Goal: Transaction & Acquisition: Purchase product/service

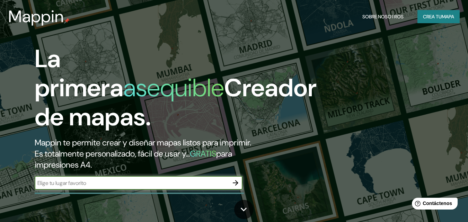
scroll to position [69, 0]
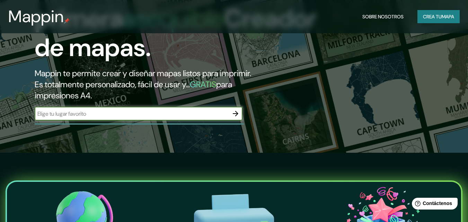
click at [198, 116] on input "text" at bounding box center [132, 114] width 194 height 8
type input "junin jauja"
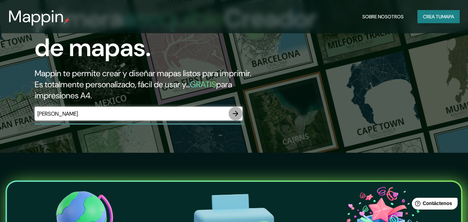
click at [238, 114] on icon "button" at bounding box center [235, 113] width 8 height 8
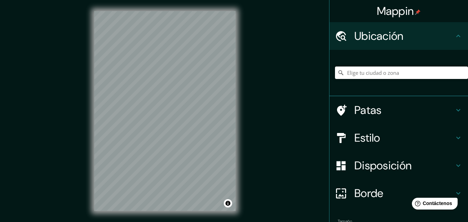
click at [386, 74] on input "Elige tu ciudad o zona" at bounding box center [401, 72] width 133 height 12
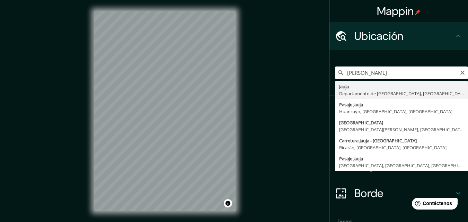
type input "Jauja, Departamento de Junín, Perú"
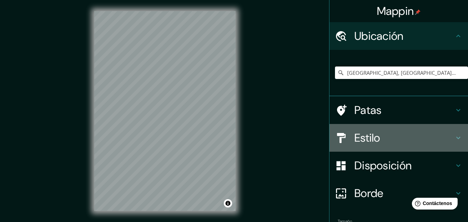
click at [413, 142] on h4 "Estilo" at bounding box center [404, 138] width 100 height 14
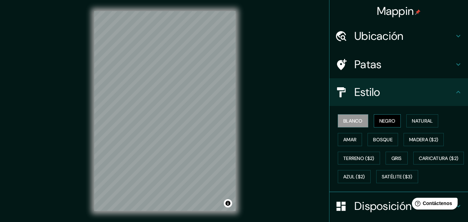
click at [379, 122] on font "Negro" at bounding box center [387, 121] width 16 height 6
click at [355, 124] on font "Blanco" at bounding box center [352, 121] width 19 height 6
click at [419, 161] on font "Caricatura ($2)" at bounding box center [439, 158] width 40 height 6
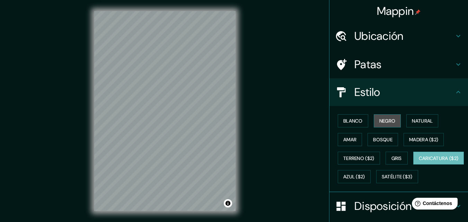
click at [379, 120] on font "Negro" at bounding box center [387, 121] width 16 height 6
click at [419, 161] on font "Caricatura ($2)" at bounding box center [439, 158] width 40 height 6
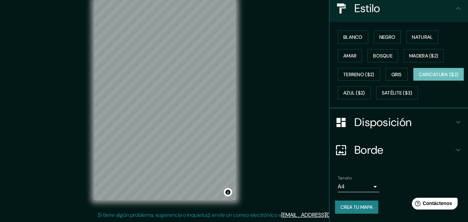
scroll to position [68, 0]
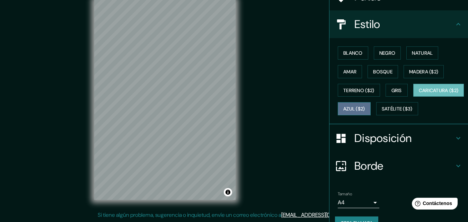
click at [365, 111] on font "Azul ($2)" at bounding box center [354, 109] width 22 height 6
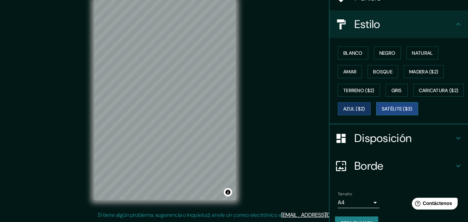
click at [382, 112] on font "Satélite ($3)" at bounding box center [397, 109] width 31 height 6
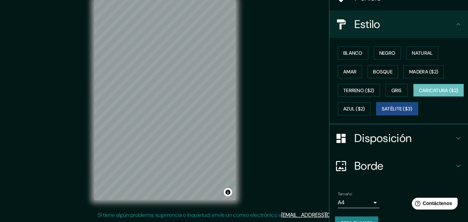
click at [419, 93] on font "Caricatura ($2)" at bounding box center [439, 90] width 40 height 6
click at [375, 68] on font "Bosque" at bounding box center [382, 71] width 19 height 9
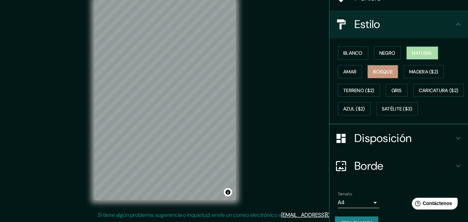
click at [414, 54] on font "Natural" at bounding box center [422, 53] width 21 height 6
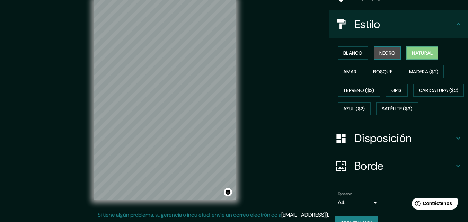
click at [374, 54] on button "Negro" at bounding box center [387, 52] width 27 height 13
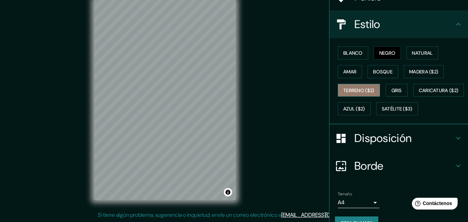
click at [349, 92] on font "Terreno ($2)" at bounding box center [358, 90] width 31 height 6
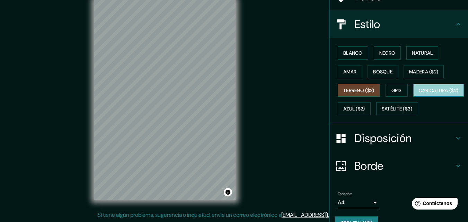
click at [419, 95] on font "Caricatura ($2)" at bounding box center [439, 90] width 40 height 9
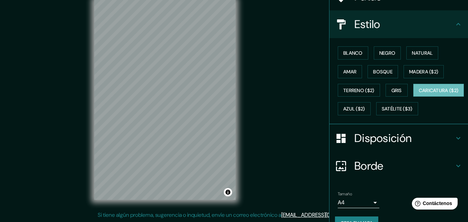
scroll to position [33, 0]
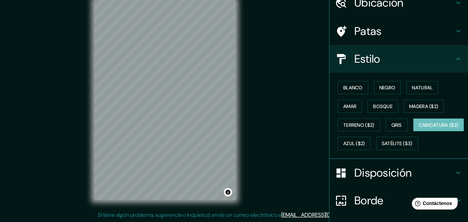
click at [397, 33] on h4 "Patas" at bounding box center [404, 31] width 100 height 14
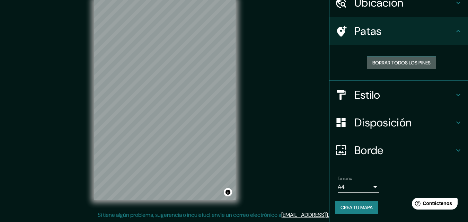
click at [394, 65] on font "Borrar todos los pines" at bounding box center [401, 63] width 58 height 6
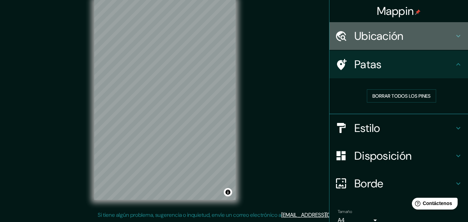
click at [399, 37] on h4 "Ubicación" at bounding box center [404, 36] width 100 height 14
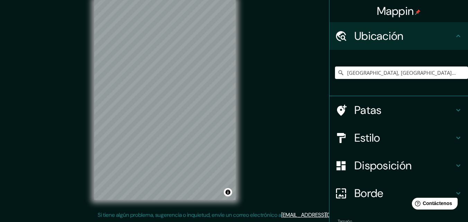
click at [399, 37] on h4 "Ubicación" at bounding box center [404, 36] width 100 height 14
click at [444, 36] on h4 "Ubicación" at bounding box center [404, 36] width 100 height 14
click at [454, 37] on icon at bounding box center [458, 36] width 8 height 8
click at [454, 109] on icon at bounding box center [458, 110] width 8 height 8
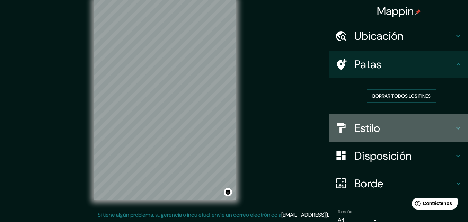
click at [454, 129] on icon at bounding box center [458, 128] width 8 height 8
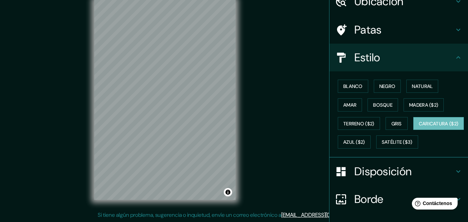
scroll to position [69, 0]
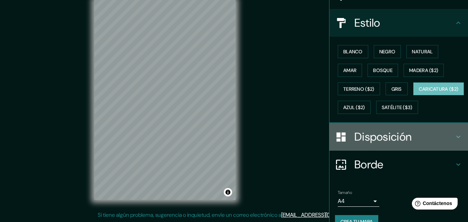
click at [391, 144] on font "Disposición" at bounding box center [382, 136] width 57 height 15
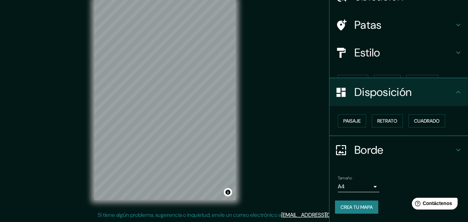
scroll to position [28, 0]
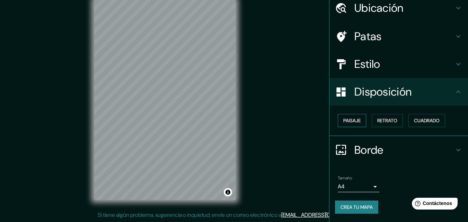
click at [353, 122] on font "Paisaje" at bounding box center [351, 120] width 17 height 6
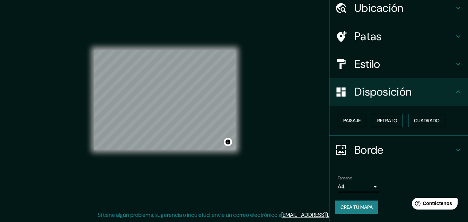
click at [384, 121] on font "Retrato" at bounding box center [387, 120] width 20 height 6
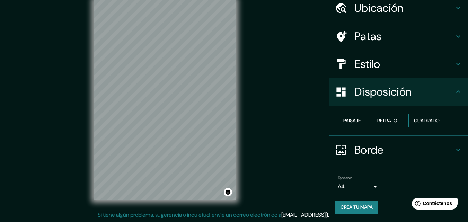
click at [416, 123] on font "Cuadrado" at bounding box center [427, 120] width 26 height 6
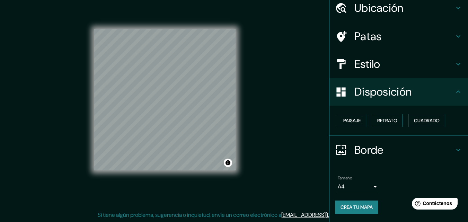
click at [388, 120] on font "Retrato" at bounding box center [387, 120] width 20 height 6
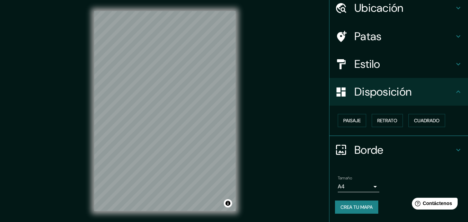
scroll to position [11, 0]
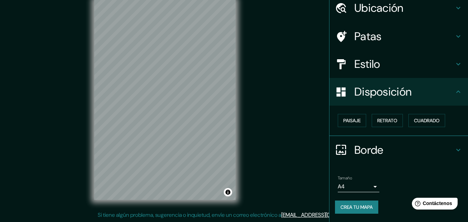
click at [368, 186] on body "Mappin Ubicación Jauja, Departamento de Junín, Perú Patas Estilo Disposición Pa…" at bounding box center [234, 100] width 468 height 222
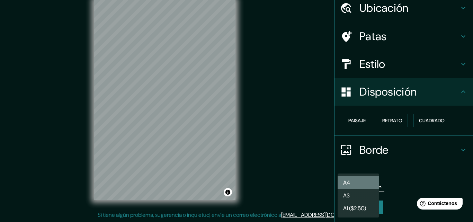
click at [369, 185] on li "A4" at bounding box center [359, 182] width 42 height 13
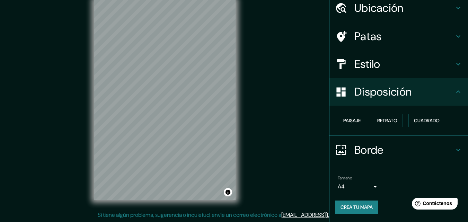
click at [386, 175] on div "Tamaño A4 single" at bounding box center [398, 184] width 127 height 22
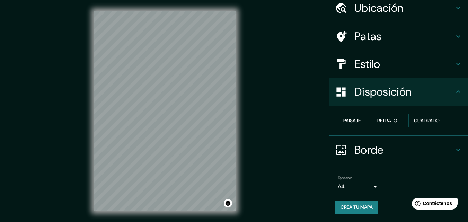
click at [348, 205] on font "Crea tu mapa" at bounding box center [356, 207] width 32 height 6
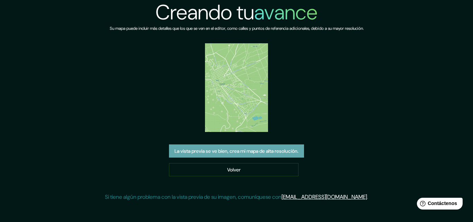
click at [235, 153] on font "La vista previa se ve bien, crea mi mapa de alta resolución." at bounding box center [236, 151] width 124 height 6
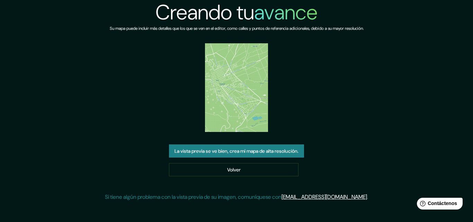
click at [235, 104] on img at bounding box center [236, 87] width 63 height 89
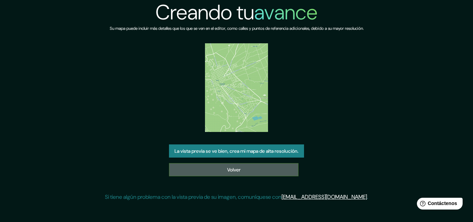
click at [235, 171] on font "Volver" at bounding box center [234, 170] width 14 height 6
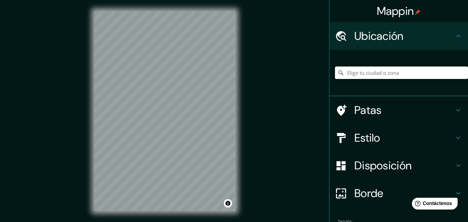
click at [379, 76] on input "Elige tu ciudad o zona" at bounding box center [401, 72] width 133 height 12
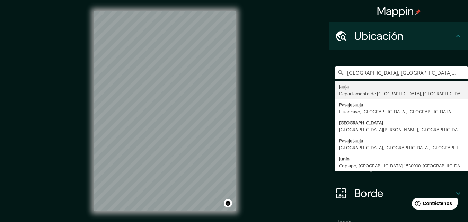
type input "Jauja, Departamento de Junín, Perú"
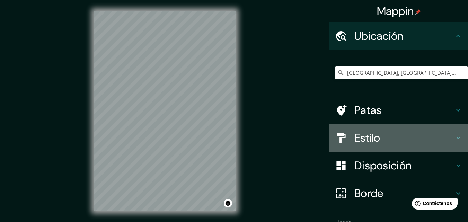
click at [389, 142] on h4 "Estilo" at bounding box center [404, 138] width 100 height 14
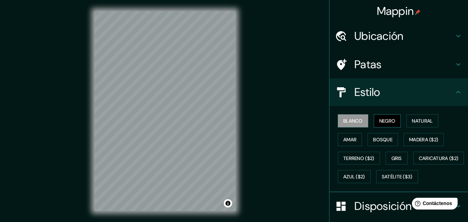
click at [393, 122] on button "Negro" at bounding box center [387, 120] width 27 height 13
click at [343, 124] on font "Blanco" at bounding box center [352, 121] width 19 height 6
click at [420, 119] on font "Natural" at bounding box center [422, 121] width 21 height 6
click at [343, 124] on font "Blanco" at bounding box center [352, 121] width 19 height 6
click at [427, 120] on font "Natural" at bounding box center [422, 121] width 21 height 6
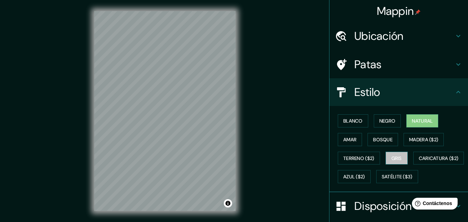
click at [391, 160] on font "Gris" at bounding box center [396, 158] width 10 height 6
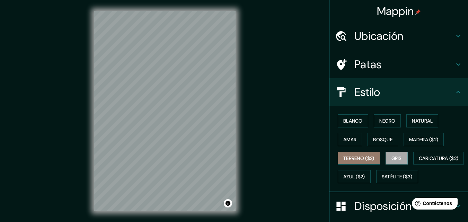
click at [359, 161] on font "Terreno ($2)" at bounding box center [358, 158] width 31 height 6
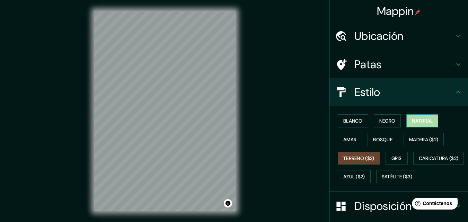
click at [423, 118] on font "Natural" at bounding box center [422, 121] width 21 height 6
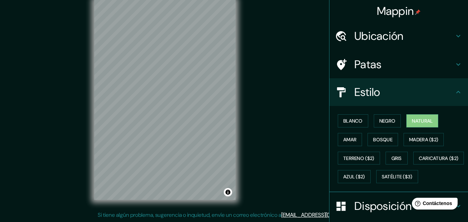
click at [432, 42] on h4 "Ubicación" at bounding box center [404, 36] width 100 height 14
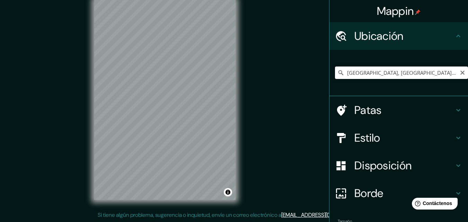
click at [403, 73] on input "Jauja, Departamento de Junín, Perú" at bounding box center [401, 72] width 133 height 12
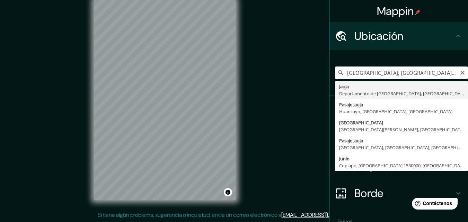
click at [453, 75] on input "Jauja, Departamento de Junín, Perú" at bounding box center [401, 72] width 133 height 12
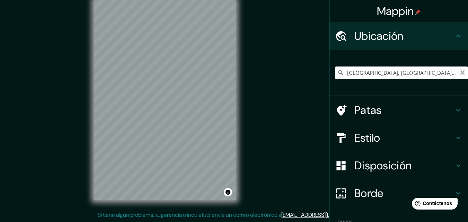
click at [460, 74] on icon "Claro" at bounding box center [462, 73] width 4 height 4
type input "Iquitos, Departamento de Loreto, Perú"
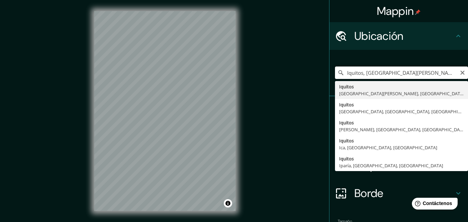
click at [446, 69] on input "Iquitos, Departamento de Loreto, Perú" at bounding box center [401, 72] width 133 height 12
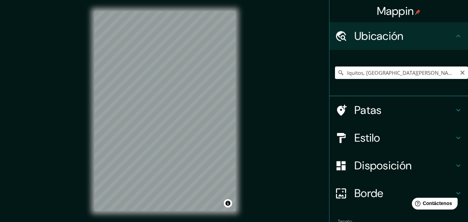
click at [427, 136] on h4 "Estilo" at bounding box center [404, 138] width 100 height 14
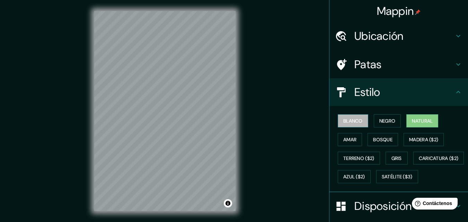
click at [355, 121] on font "Blanco" at bounding box center [352, 121] width 19 height 6
click at [379, 119] on font "Negro" at bounding box center [387, 121] width 16 height 6
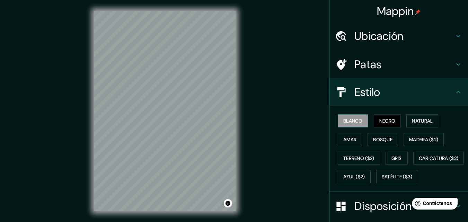
click at [354, 121] on font "Blanco" at bounding box center [352, 121] width 19 height 6
click at [412, 119] on font "Natural" at bounding box center [422, 121] width 21 height 6
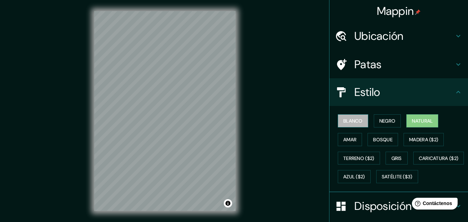
click at [349, 120] on font "Blanco" at bounding box center [352, 121] width 19 height 6
click at [417, 122] on font "Natural" at bounding box center [422, 121] width 21 height 6
click at [288, 108] on div "Mappin Ubicación Iquitos, Departamento de Loreto, Perú Patas Estilo Blanco Negr…" at bounding box center [234, 116] width 468 height 233
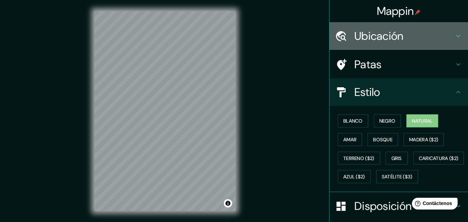
click at [455, 41] on div "Ubicación" at bounding box center [398, 36] width 138 height 28
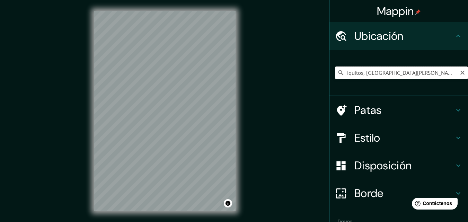
click at [393, 74] on input "Iquitos, Departamento de Loreto, Perú" at bounding box center [401, 72] width 133 height 12
click at [460, 72] on icon "Claro" at bounding box center [462, 73] width 4 height 4
paste input "Tromsø"
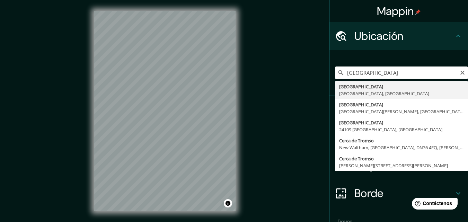
type input "Tromsø, Troms, Noruega"
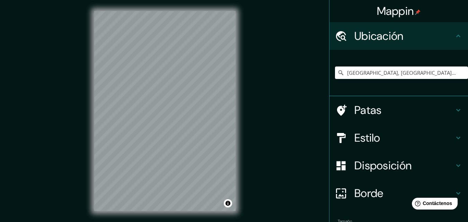
click at [248, 191] on div "Mappin Ubicación Tromsø, Troms, Noruega Patas Estilo Disposición Borde Elige un…" at bounding box center [234, 116] width 468 height 233
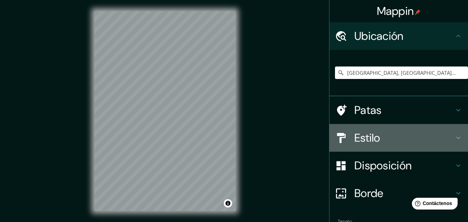
click at [412, 136] on h4 "Estilo" at bounding box center [404, 138] width 100 height 14
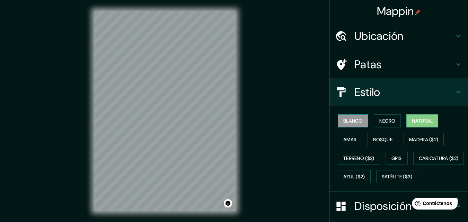
click at [343, 119] on font "Blanco" at bounding box center [352, 121] width 19 height 6
click at [387, 122] on font "Negro" at bounding box center [387, 121] width 16 height 6
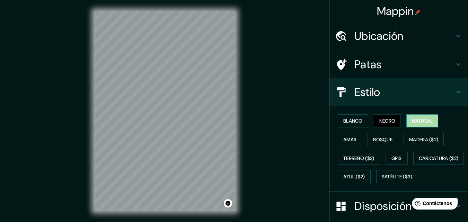
click at [406, 120] on button "Natural" at bounding box center [422, 120] width 32 height 13
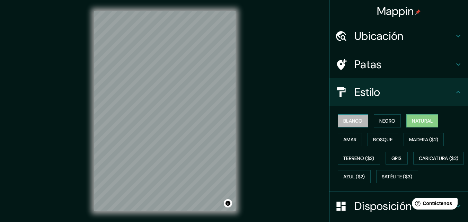
click at [361, 124] on button "Blanco" at bounding box center [353, 120] width 30 height 13
click at [415, 122] on font "Natural" at bounding box center [422, 121] width 21 height 6
click at [352, 123] on font "Blanco" at bounding box center [352, 121] width 19 height 6
click at [416, 119] on font "Natural" at bounding box center [422, 121] width 21 height 6
click at [351, 123] on font "Blanco" at bounding box center [352, 121] width 19 height 6
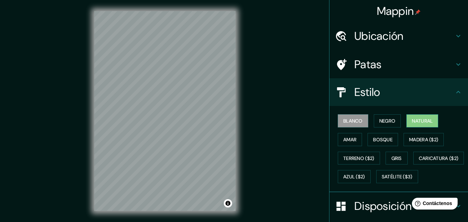
click at [412, 119] on font "Natural" at bounding box center [422, 121] width 21 height 6
